Goal: Navigation & Orientation: Go to known website

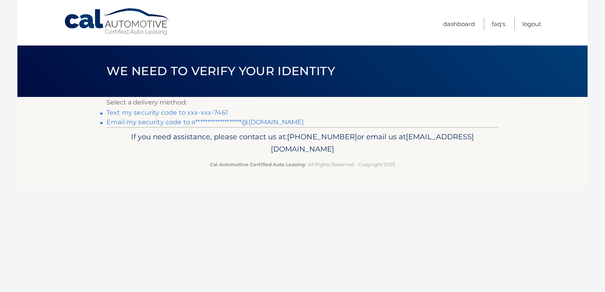
click at [147, 111] on link "Text my security code to xxx-xxx-7461" at bounding box center [168, 113] width 122 height 8
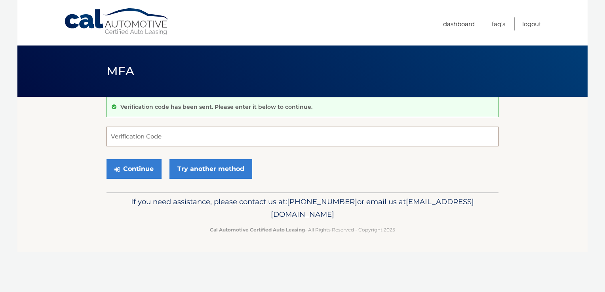
click at [121, 145] on input "Verification Code" at bounding box center [303, 137] width 392 height 20
type input "022497"
click at [107, 159] on button "Continue" at bounding box center [134, 169] width 55 height 20
